Goal: Transaction & Acquisition: Purchase product/service

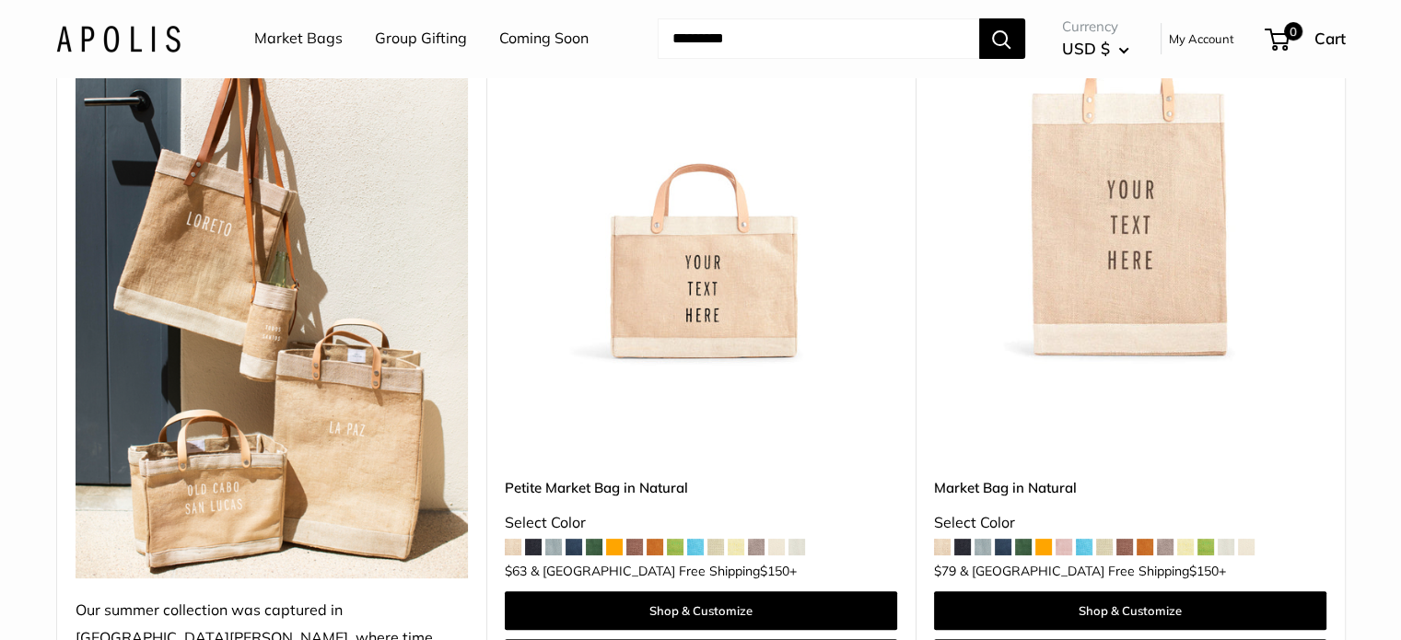
scroll to position [461, 0]
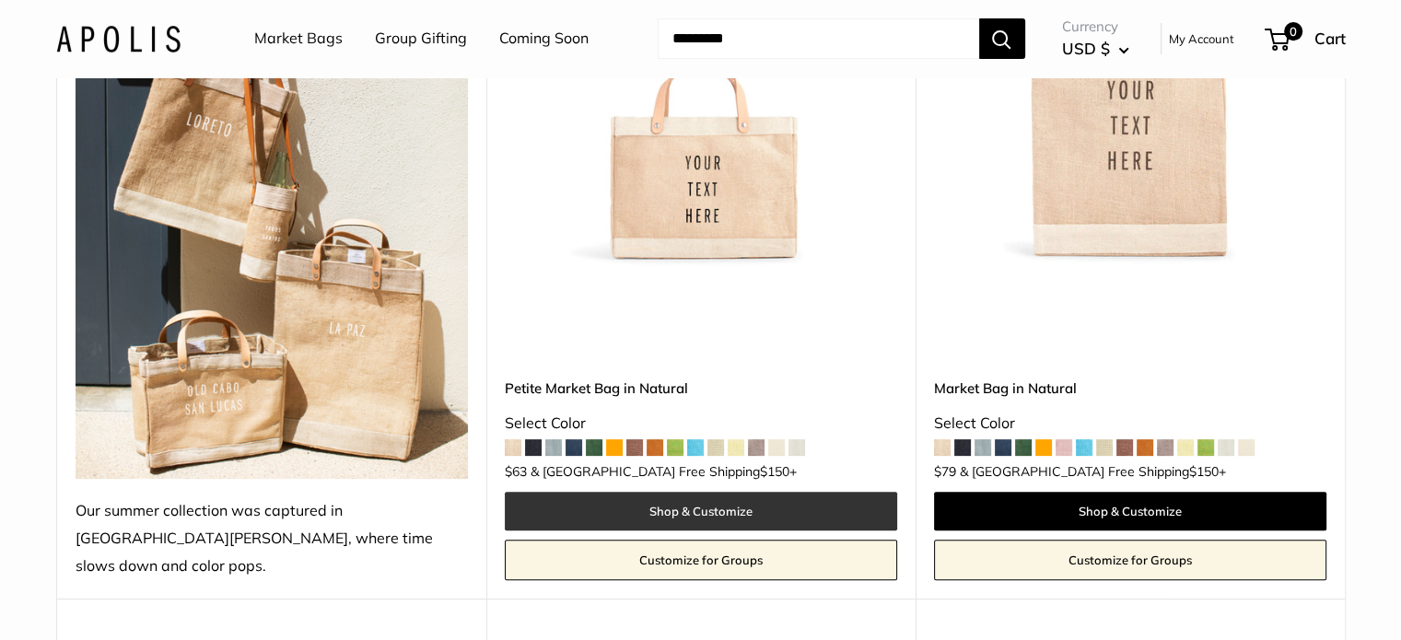
click at [668, 492] on link "Shop & Customize" at bounding box center [701, 511] width 392 height 39
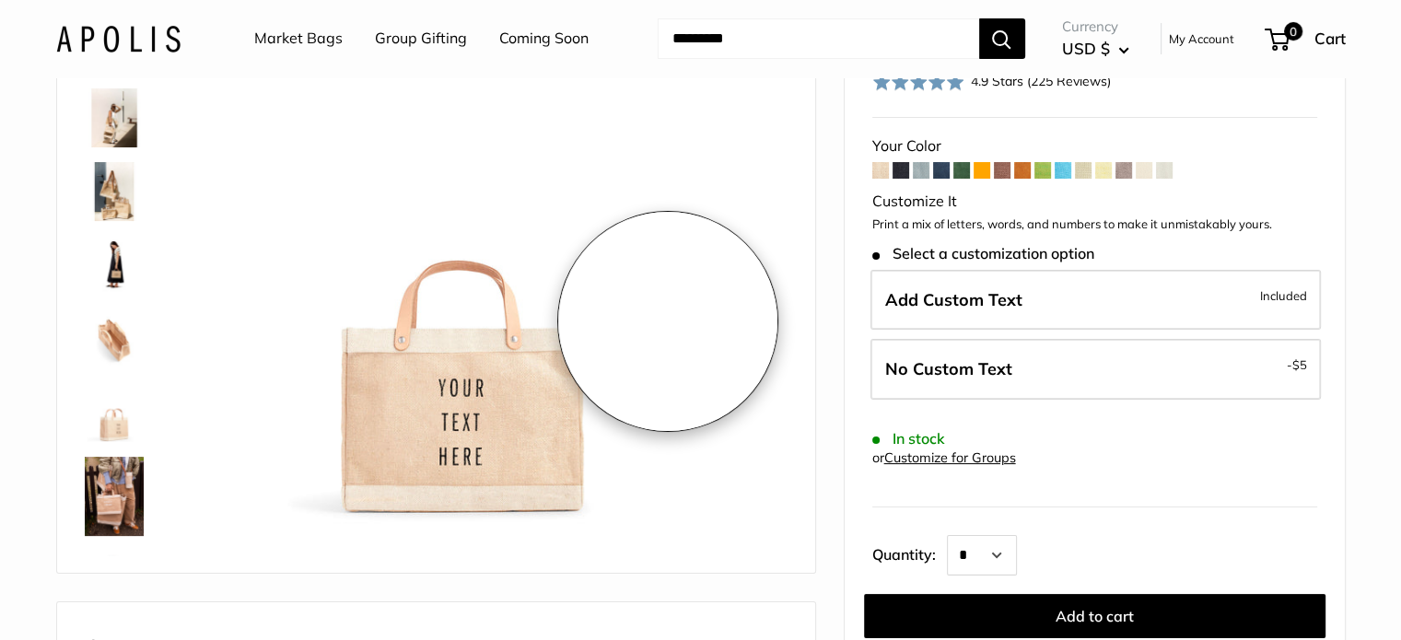
scroll to position [184, 0]
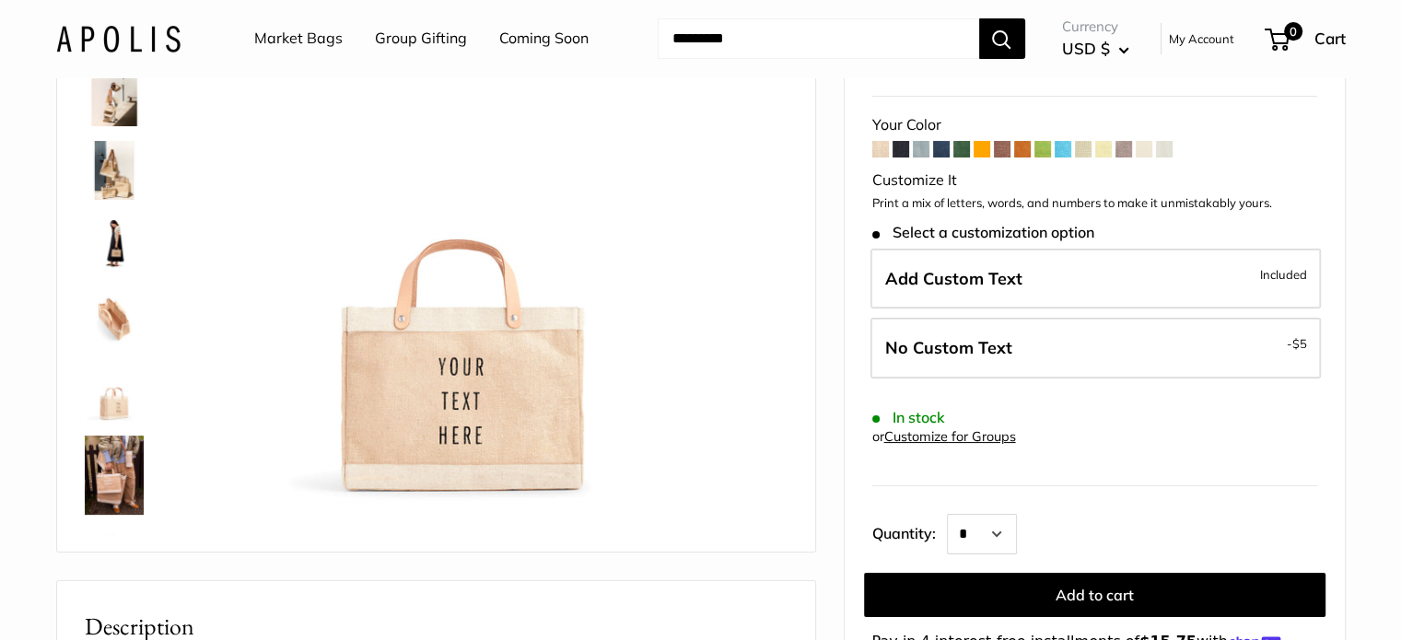
click at [126, 468] on img at bounding box center [114, 475] width 59 height 79
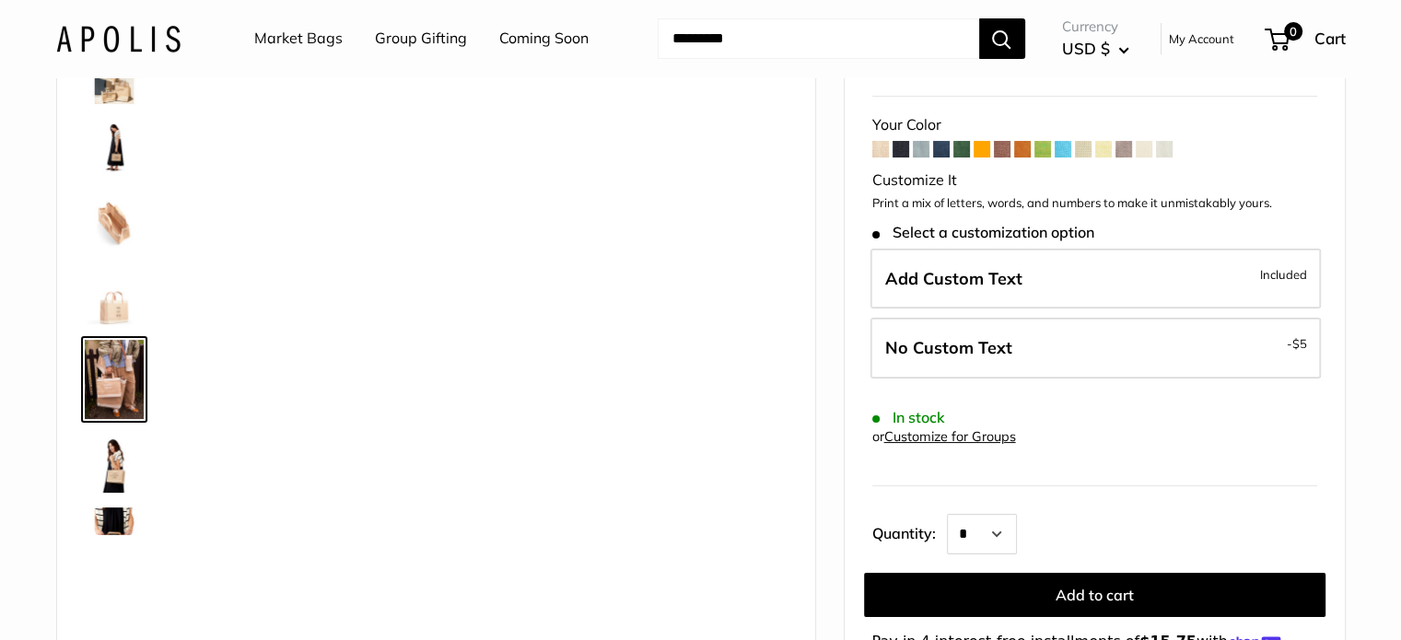
scroll to position [0, 0]
